Goal: Obtain resource: Obtain resource

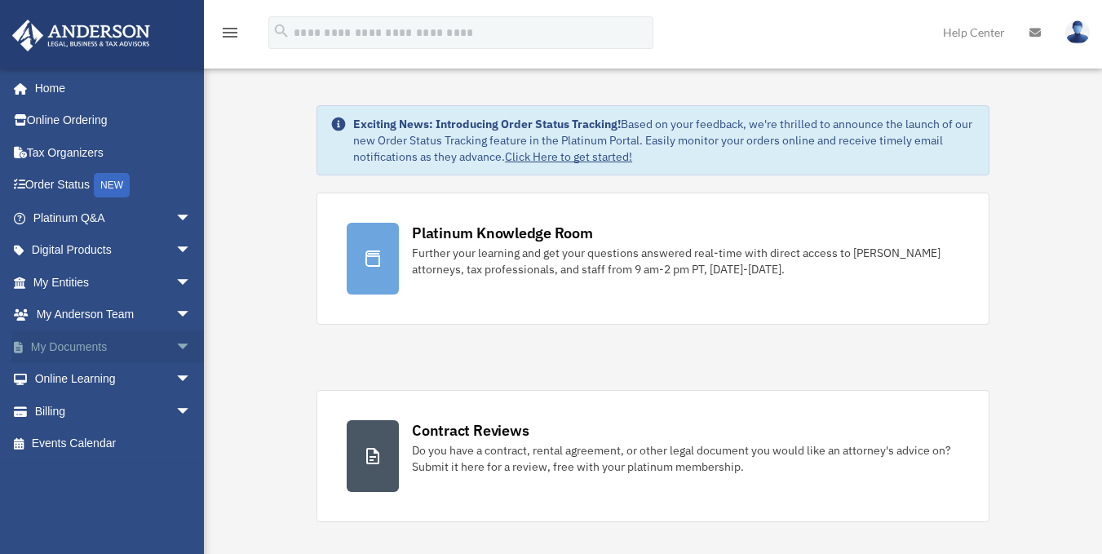
click at [156, 346] on link "My Documents arrow_drop_down" at bounding box center [113, 346] width 205 height 33
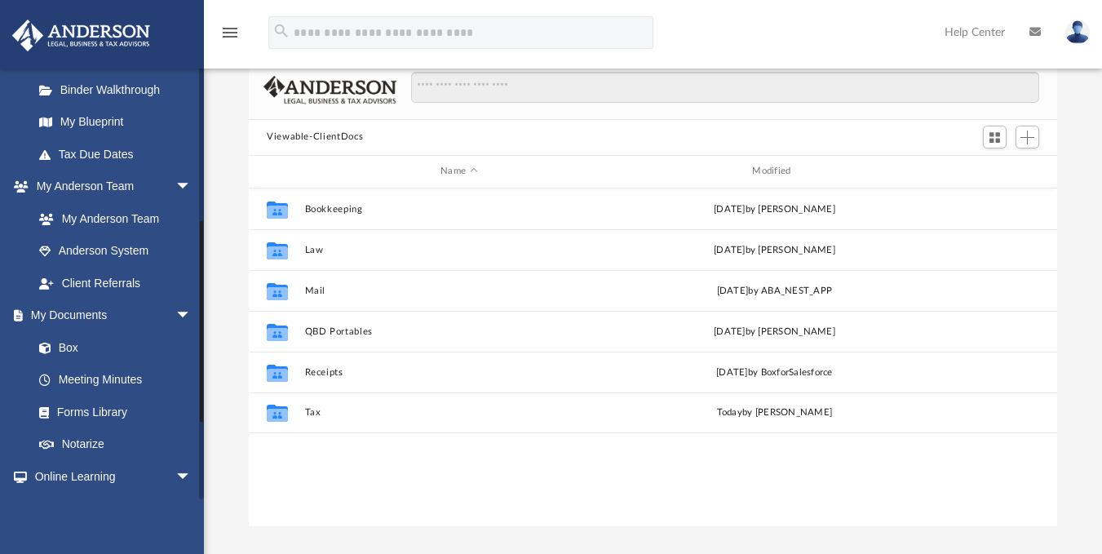
scroll to position [336, 0]
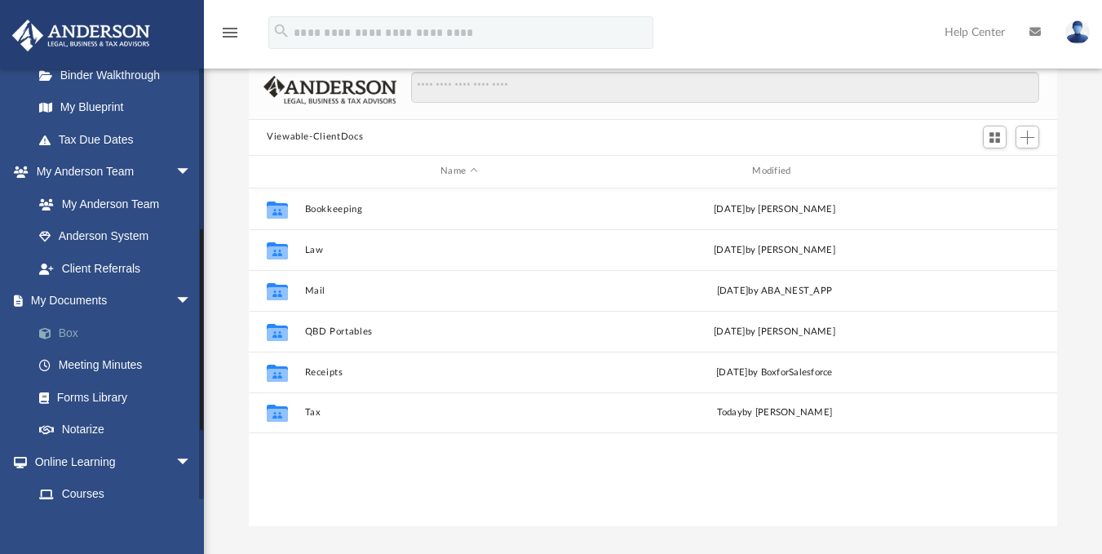
click at [74, 335] on link "Box" at bounding box center [119, 333] width 193 height 33
click at [65, 328] on link "Box" at bounding box center [119, 333] width 193 height 33
click at [68, 335] on link "Box" at bounding box center [119, 333] width 193 height 33
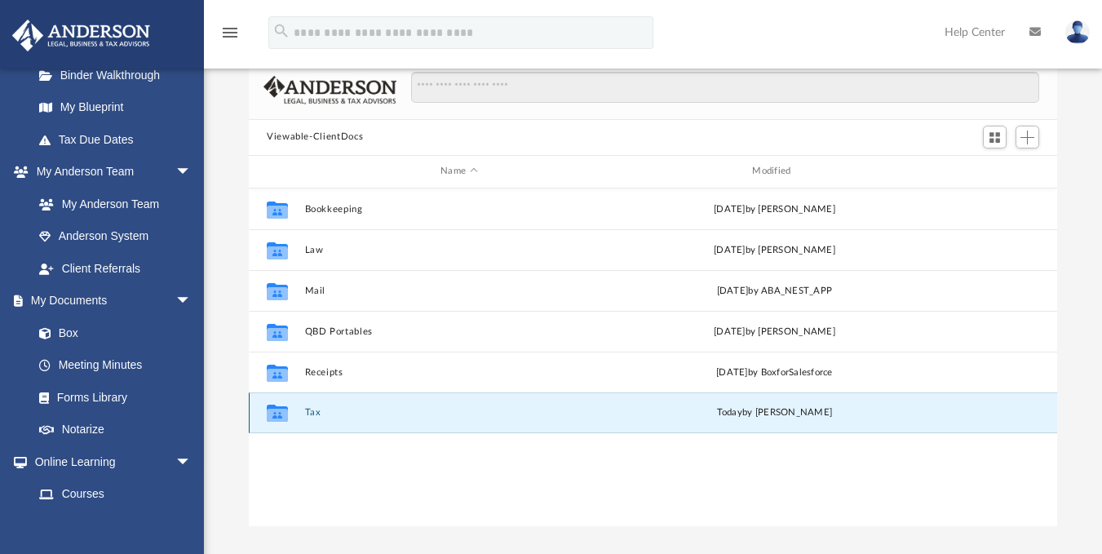
click at [374, 407] on button "Tax" at bounding box center [459, 412] width 308 height 11
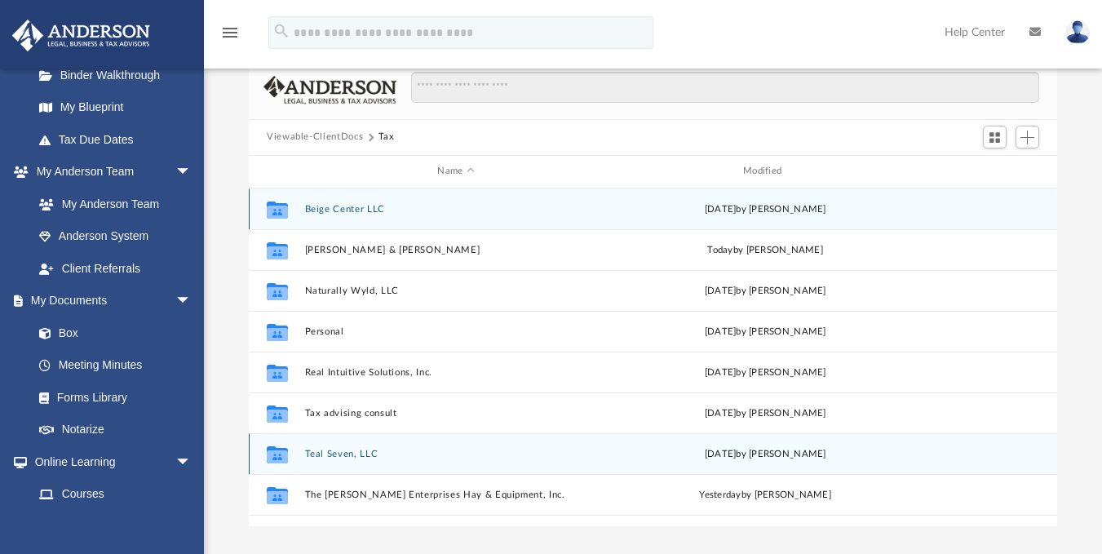
scroll to position [70, 0]
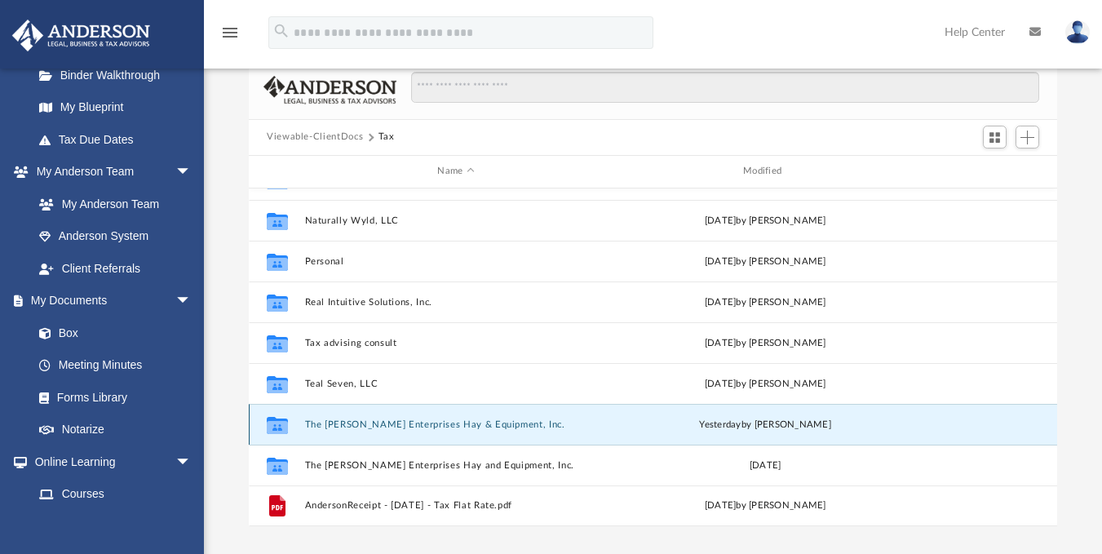
click at [397, 423] on button "The [PERSON_NAME] Enterprises Hay & Equipment, Inc." at bounding box center [456, 424] width 303 height 11
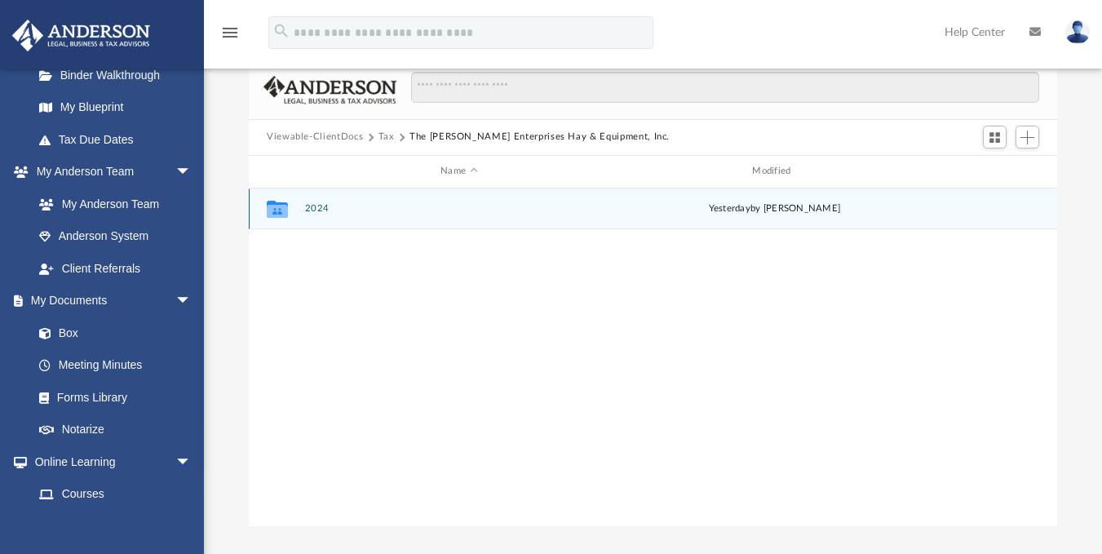
scroll to position [0, 0]
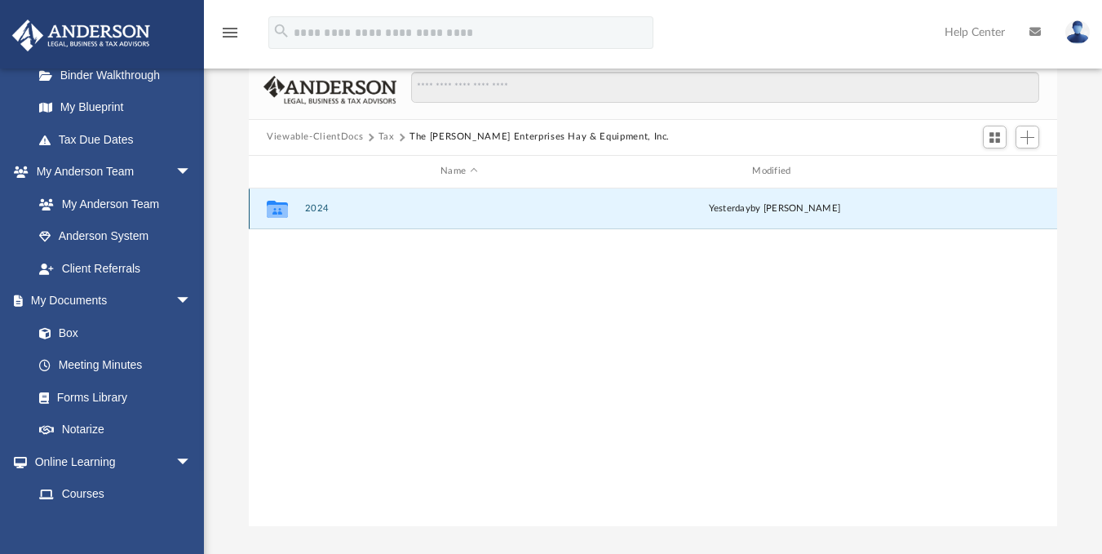
click at [382, 205] on button "2024" at bounding box center [459, 208] width 308 height 11
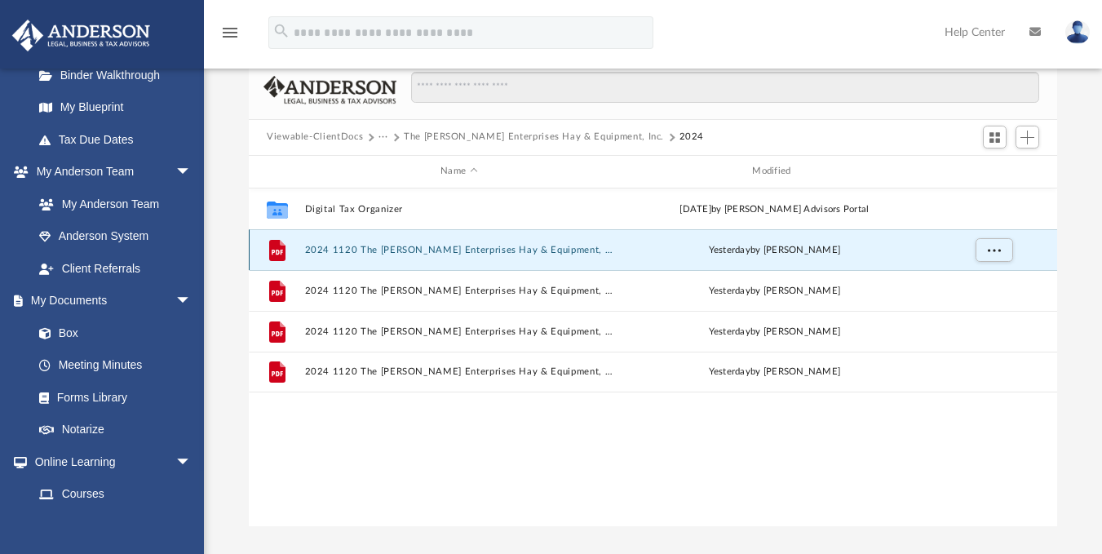
click at [422, 253] on button "2024 1120 The [PERSON_NAME] Enterprises Hay & Equipment, Inc. - e-file authoriz…" at bounding box center [459, 249] width 308 height 11
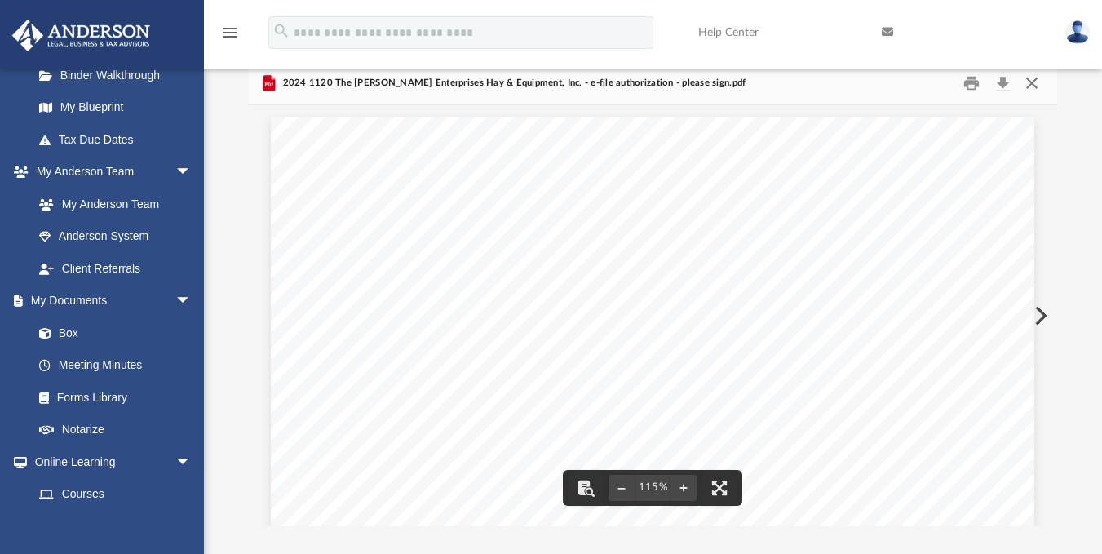
click at [1028, 90] on button "Close" at bounding box center [1031, 82] width 29 height 25
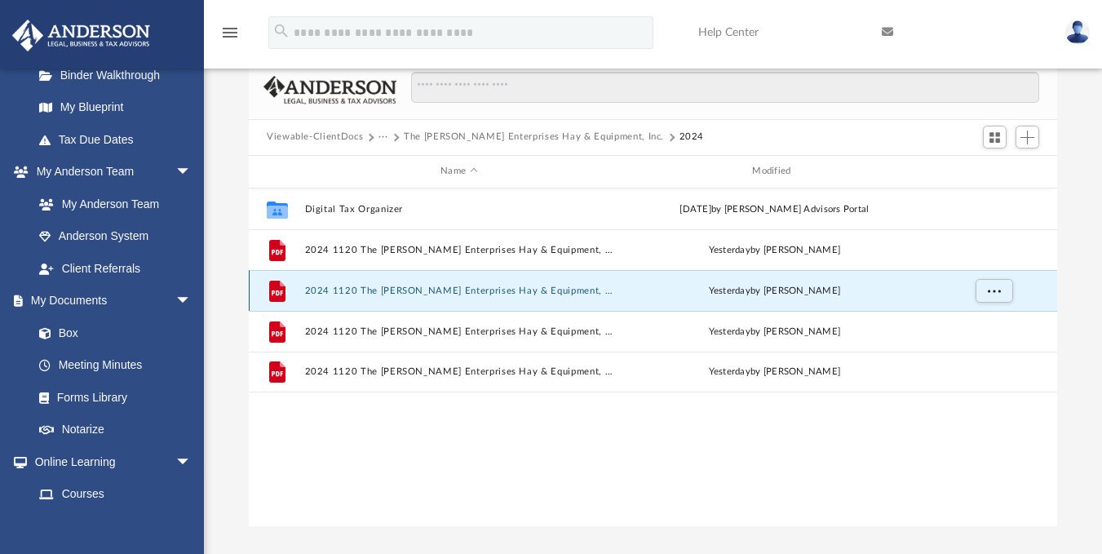
click at [472, 292] on button "2024 1120 The [PERSON_NAME] Enterprises Hay & Equipment, Inc. - Filing Instruct…" at bounding box center [459, 290] width 308 height 11
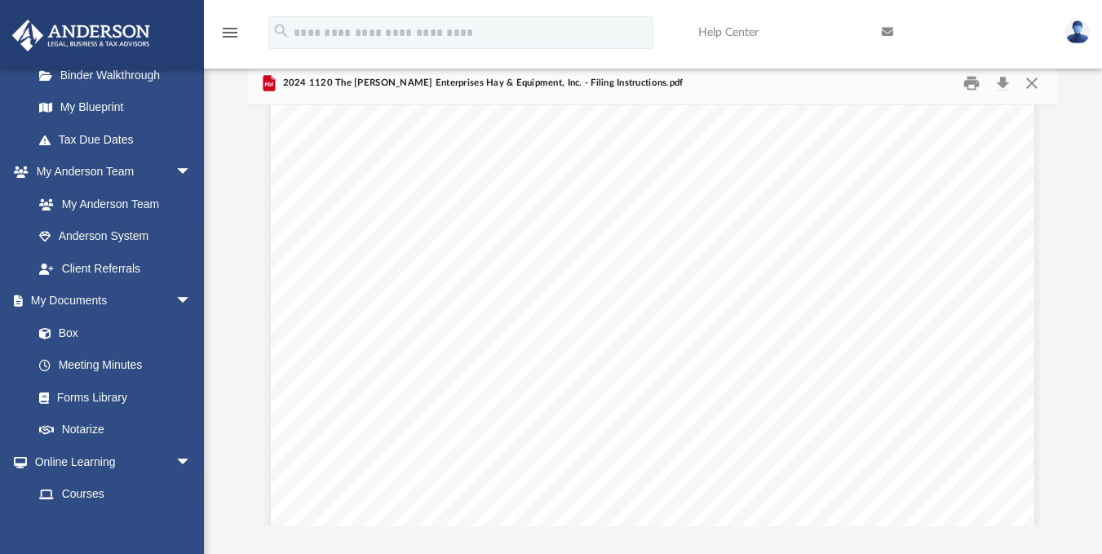
scroll to position [592, 0]
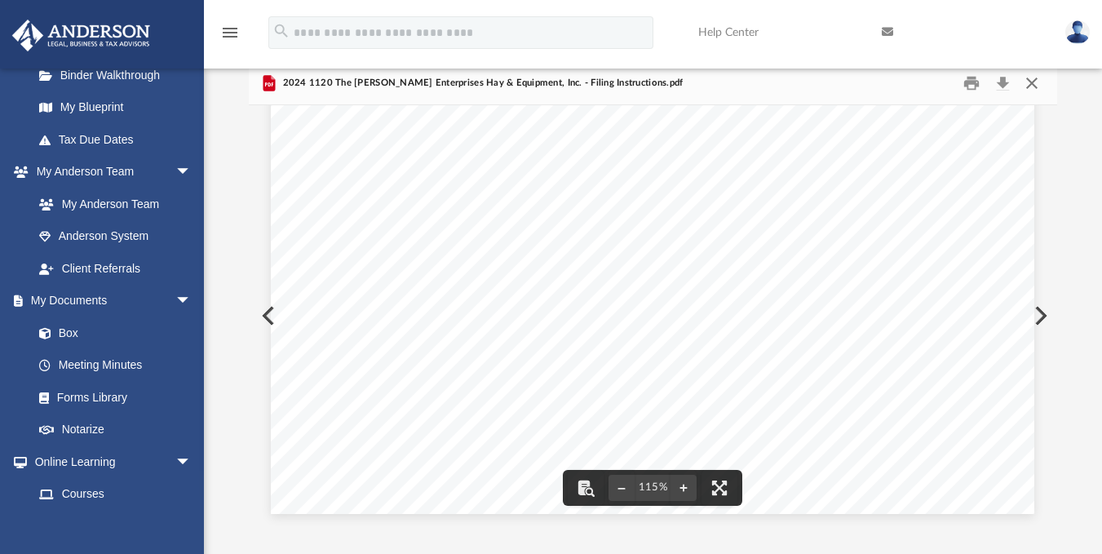
click at [1034, 84] on button "Close" at bounding box center [1031, 82] width 29 height 25
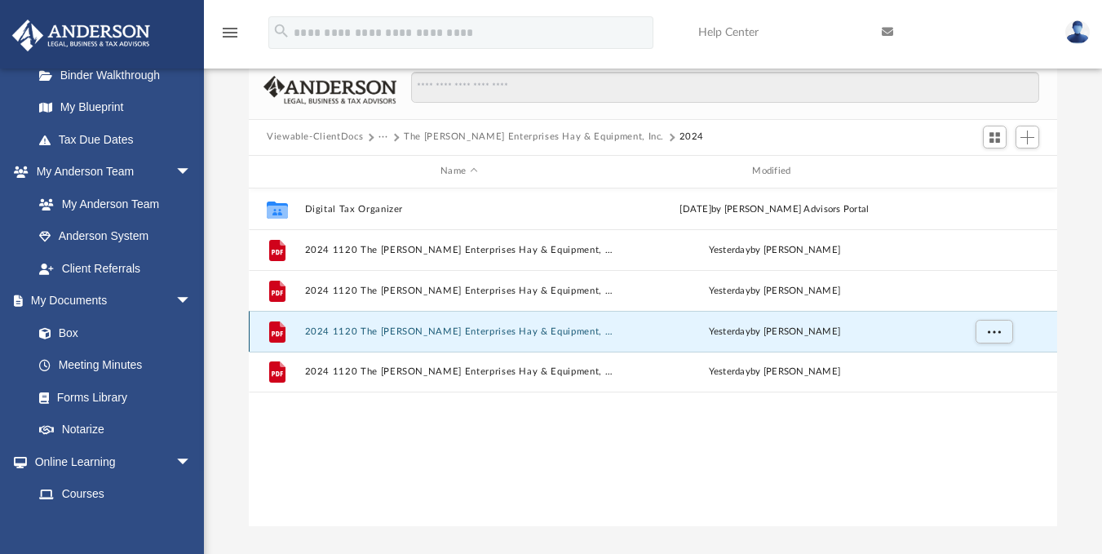
click at [520, 327] on button "2024 1120 The [PERSON_NAME] Enterprises Hay & Equipment, Inc. - Form OR-20-V Pa…" at bounding box center [459, 331] width 308 height 11
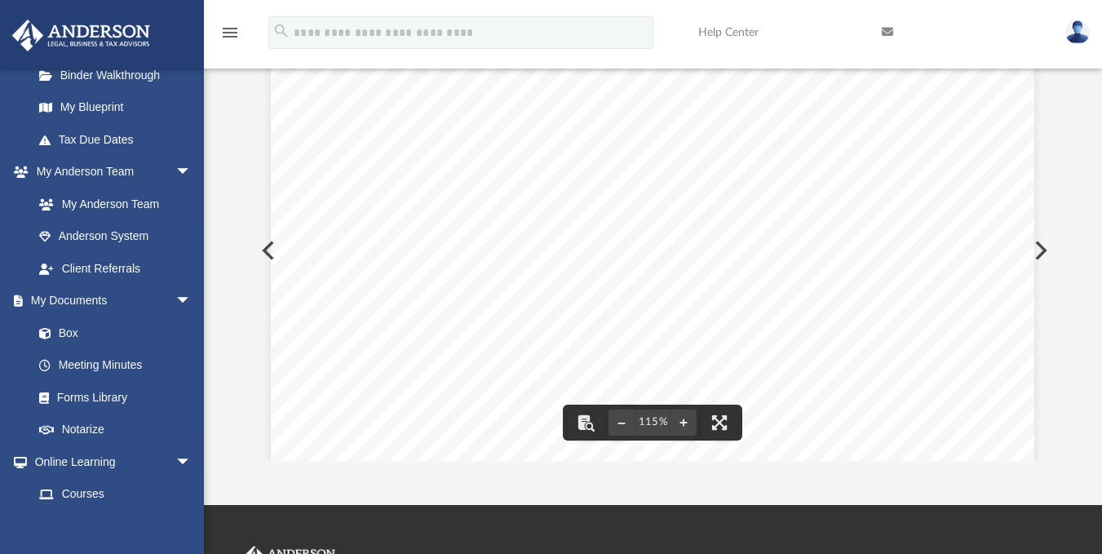
scroll to position [0, 0]
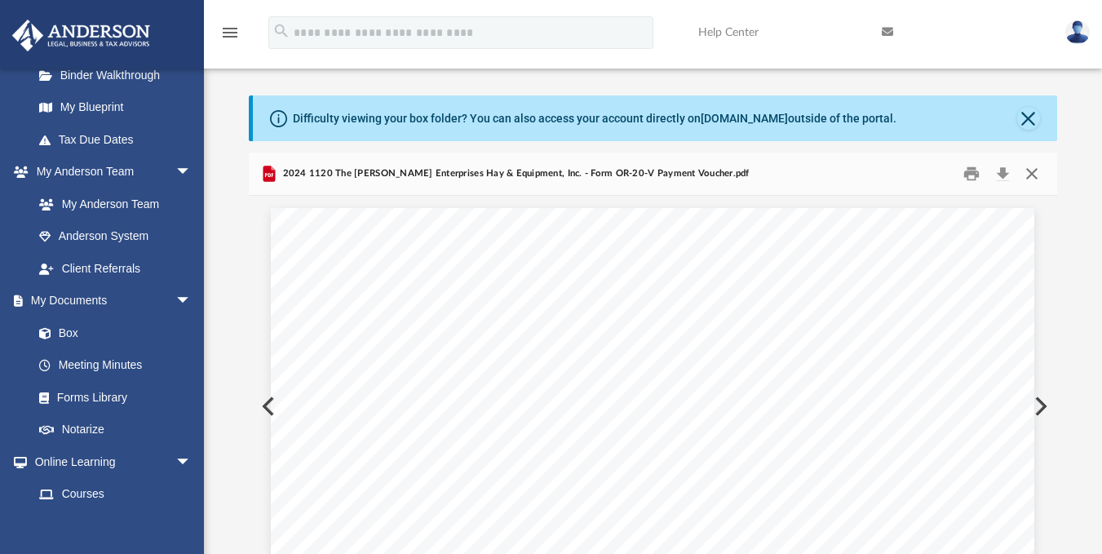
click at [1039, 177] on button "Close" at bounding box center [1031, 173] width 29 height 25
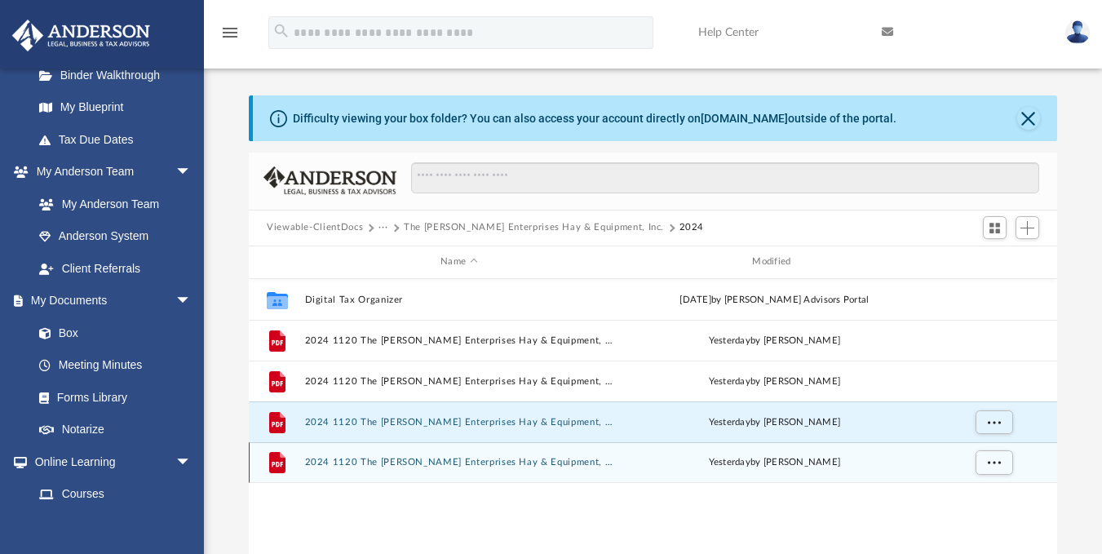
click at [468, 469] on div "File 2024 1120 The [PERSON_NAME] Enterprises Hay & Equipment, Inc. - Review Cop…" at bounding box center [653, 462] width 809 height 41
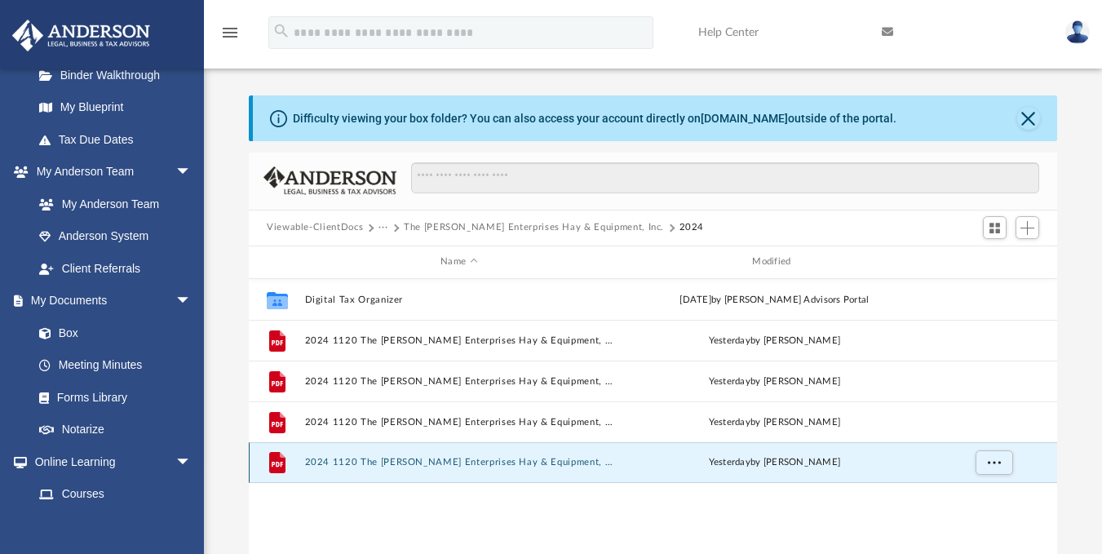
click at [512, 464] on button "2024 1120 The [PERSON_NAME] Enterprises Hay & Equipment, Inc. - Review Copy.pdf" at bounding box center [459, 462] width 308 height 11
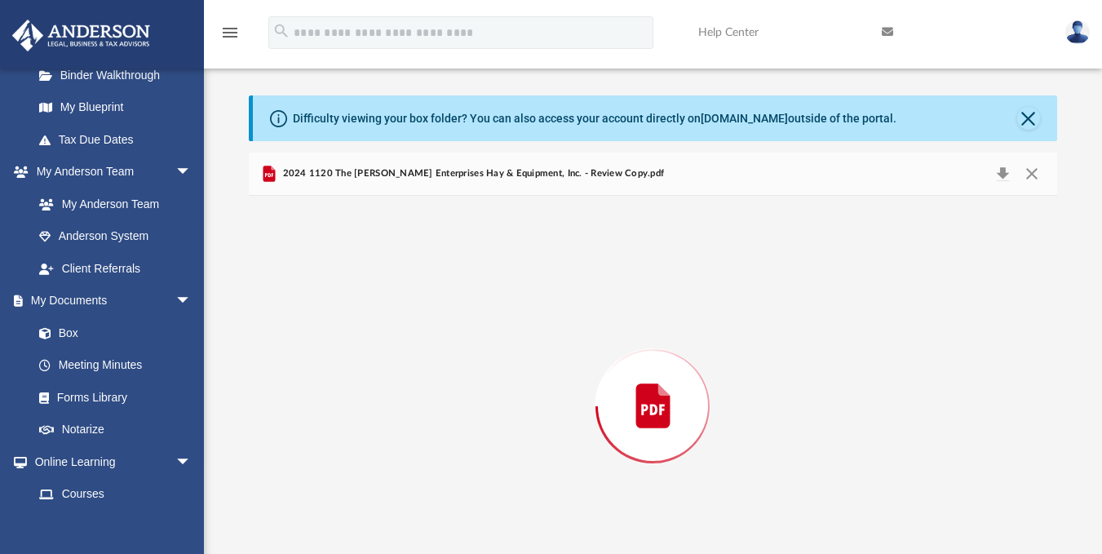
scroll to position [63, 0]
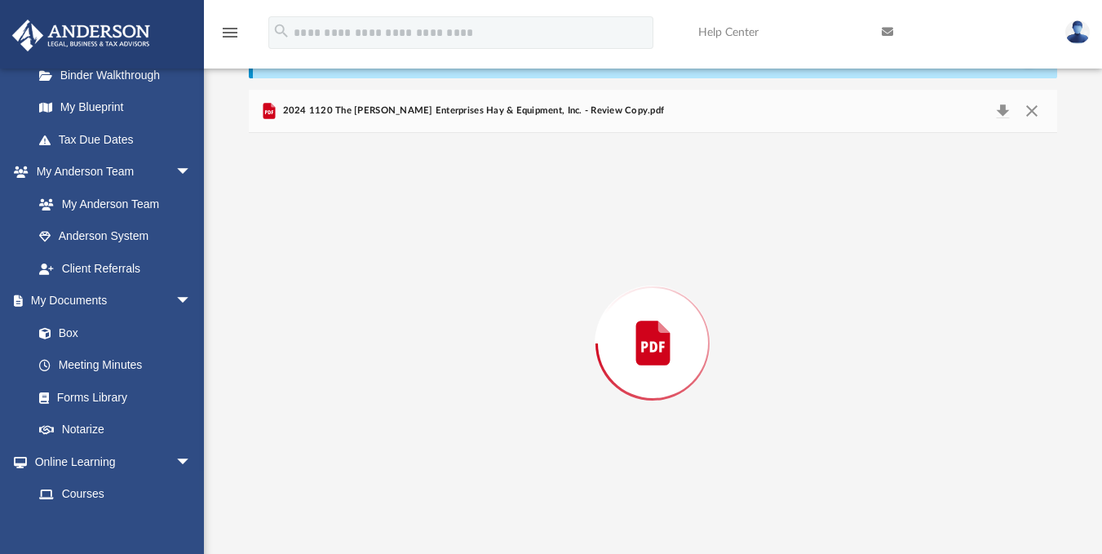
click at [512, 464] on div "Preview" at bounding box center [653, 343] width 809 height 421
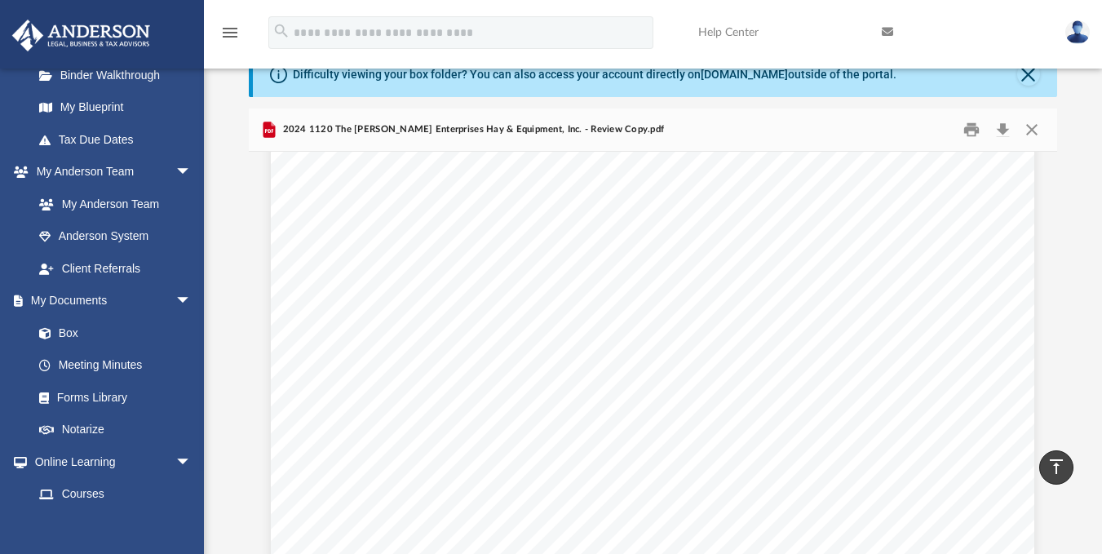
scroll to position [0, 0]
